Goal: Task Accomplishment & Management: Use online tool/utility

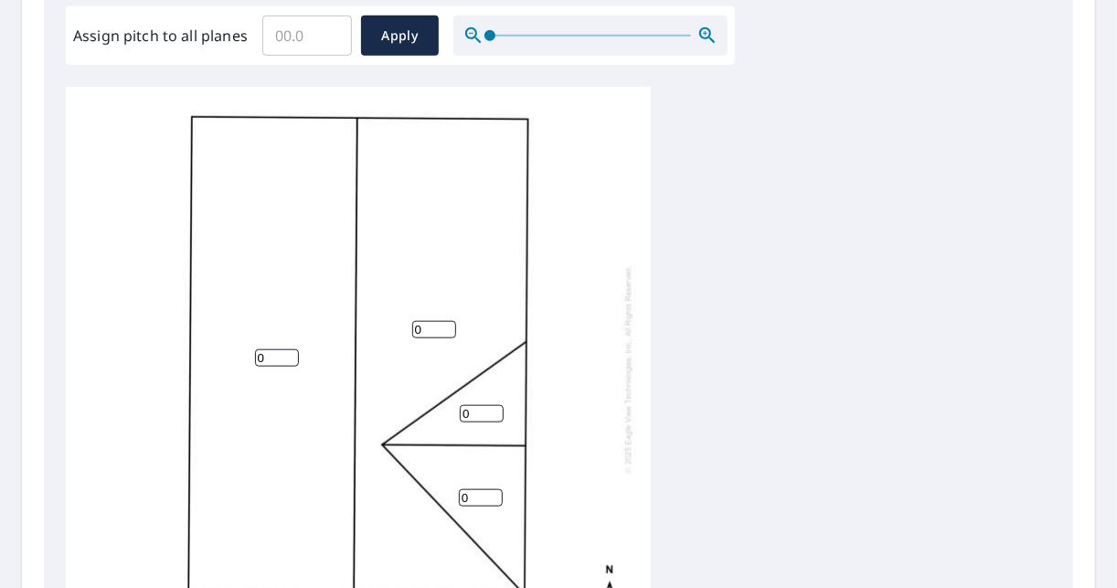
scroll to position [658, 0]
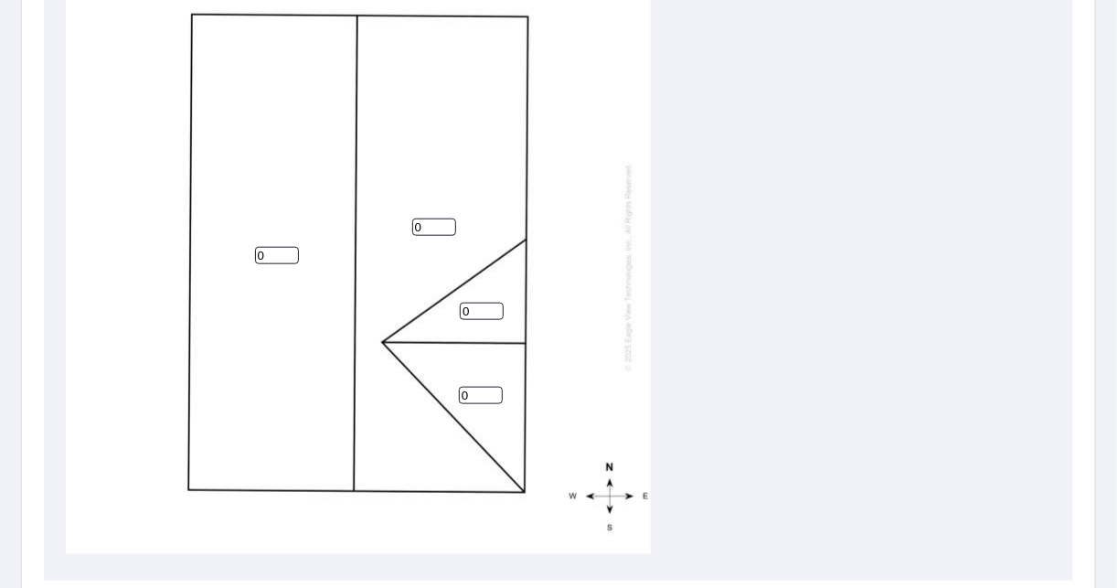
click at [478, 303] on input "0" at bounding box center [482, 310] width 44 height 17
type input "8"
click at [484, 387] on input "0" at bounding box center [481, 395] width 44 height 17
type input "8"
click at [281, 249] on input "0" at bounding box center [277, 255] width 44 height 17
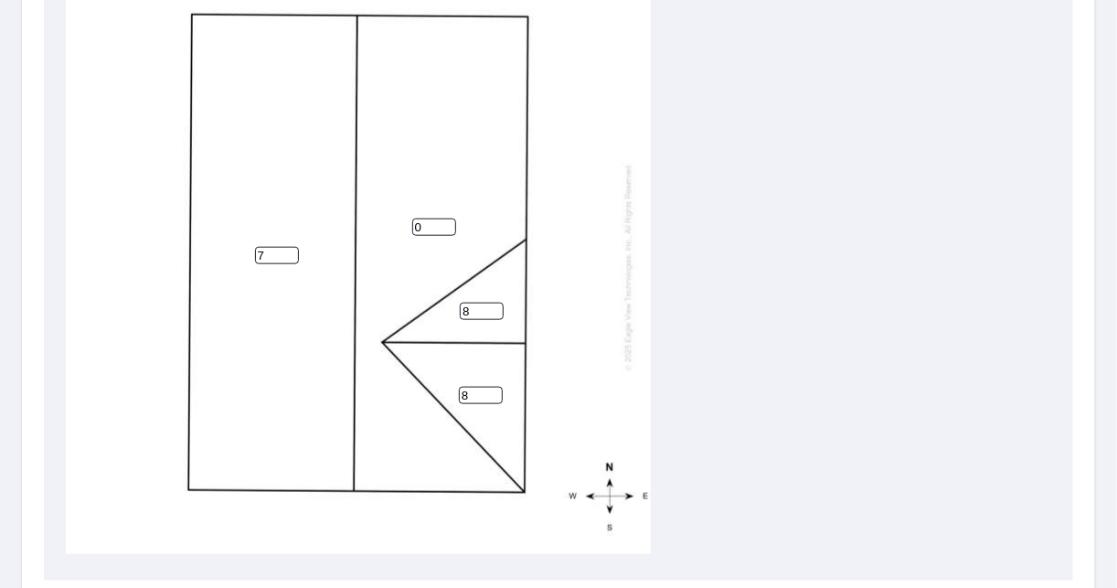
type input "7"
click at [430, 218] on input "0" at bounding box center [434, 226] width 44 height 17
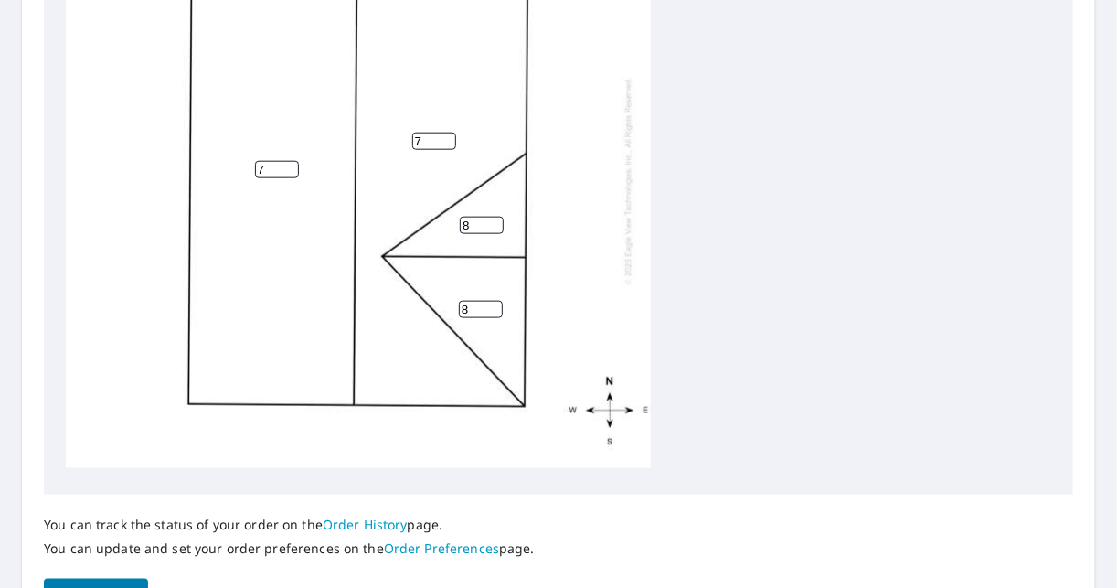
scroll to position [872, 0]
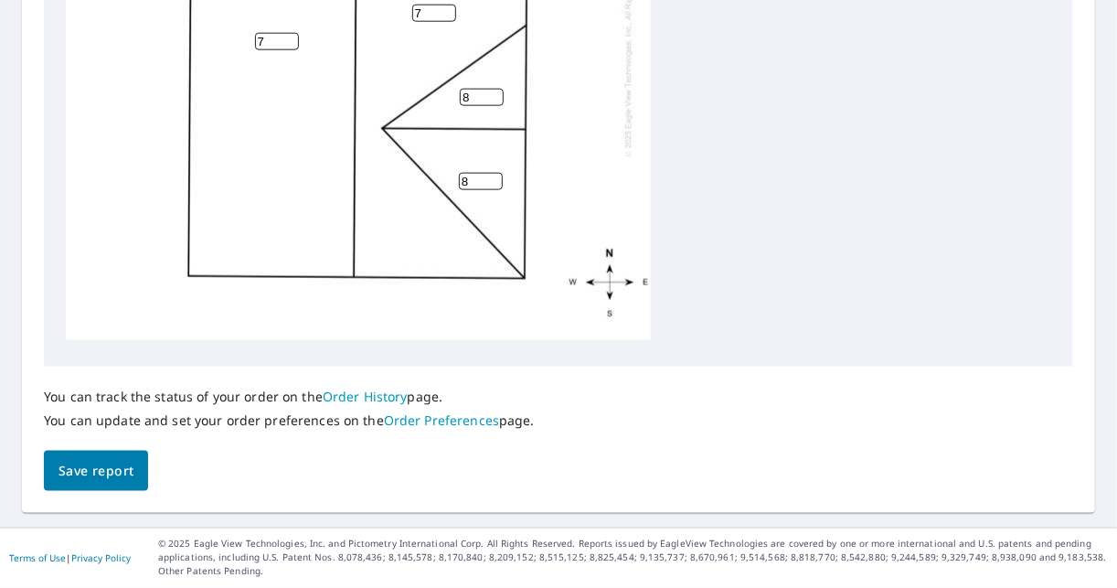
type input "7"
click at [106, 468] on span "Save report" at bounding box center [95, 471] width 75 height 23
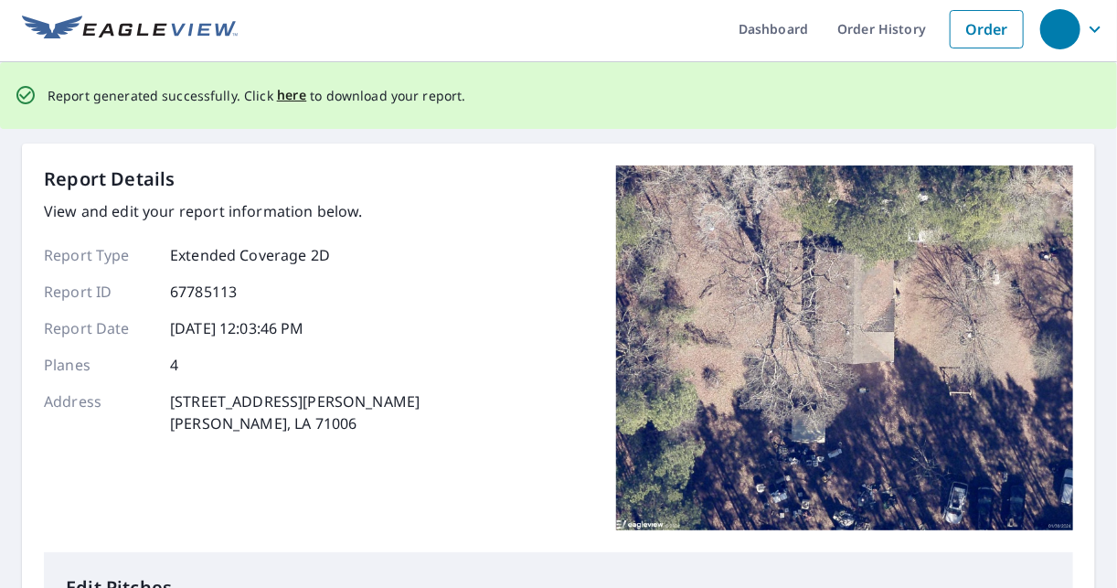
scroll to position [0, 0]
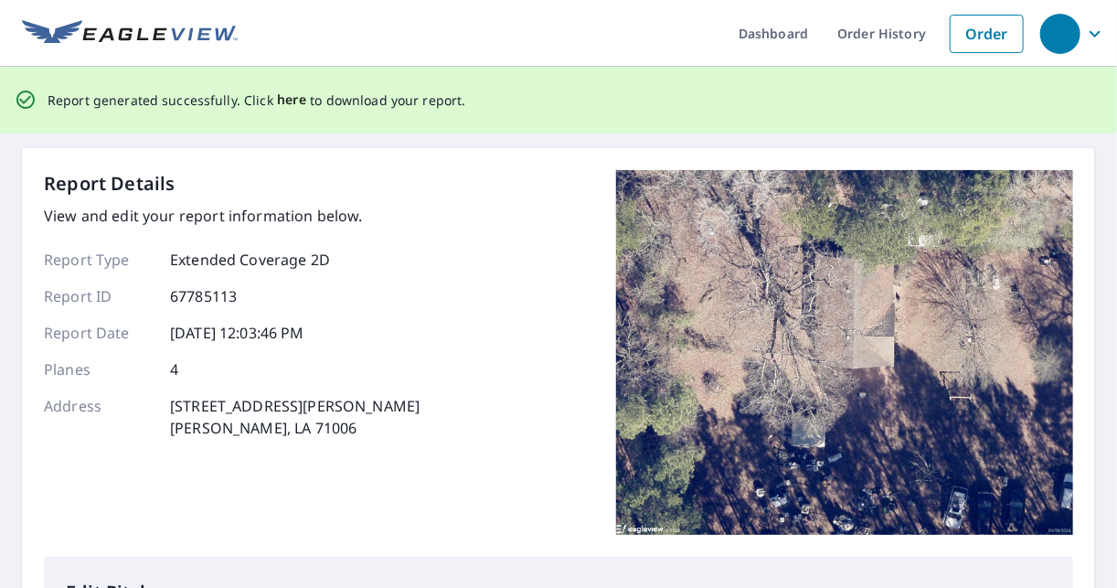
click at [287, 101] on span "here" at bounding box center [292, 100] width 30 height 23
